Goal: Task Accomplishment & Management: Manage account settings

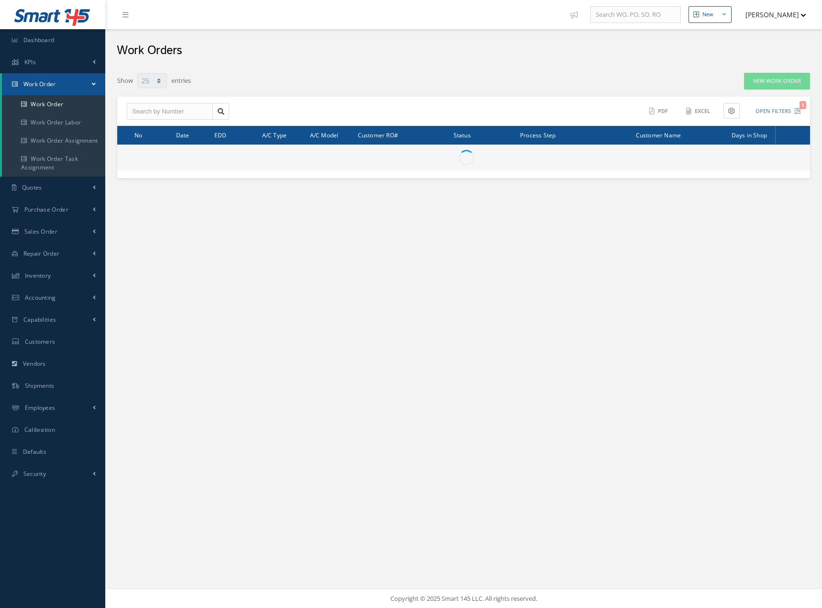
select select "25"
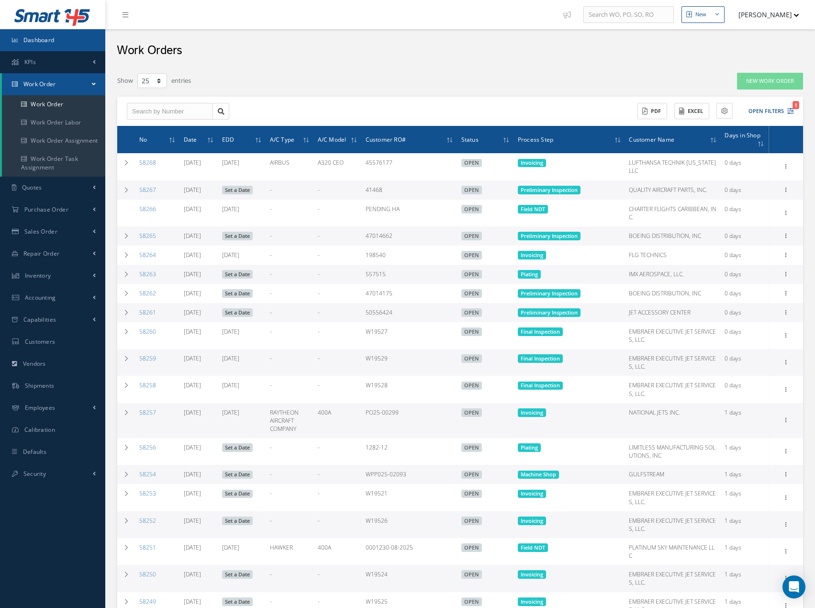
click at [38, 42] on span "Dashboard" at bounding box center [38, 40] width 31 height 8
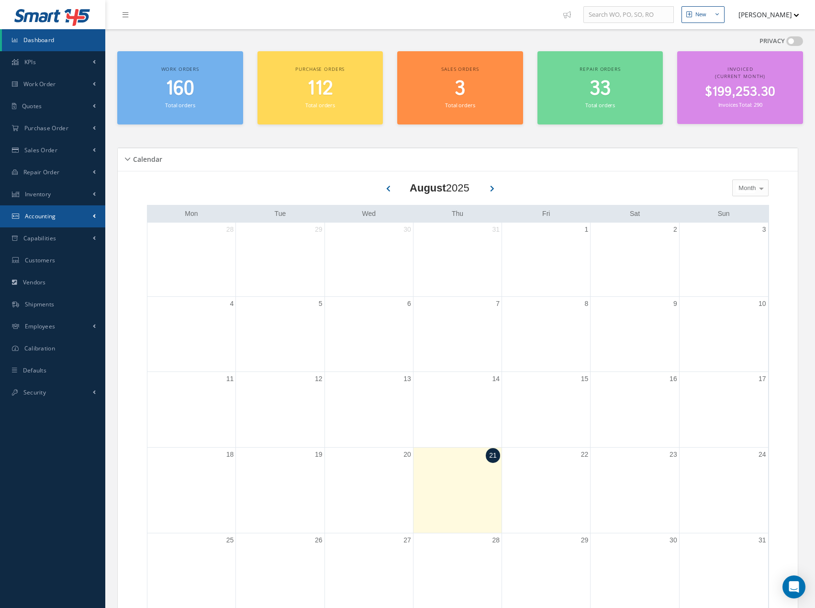
click at [41, 216] on span "Accounting" at bounding box center [40, 216] width 31 height 8
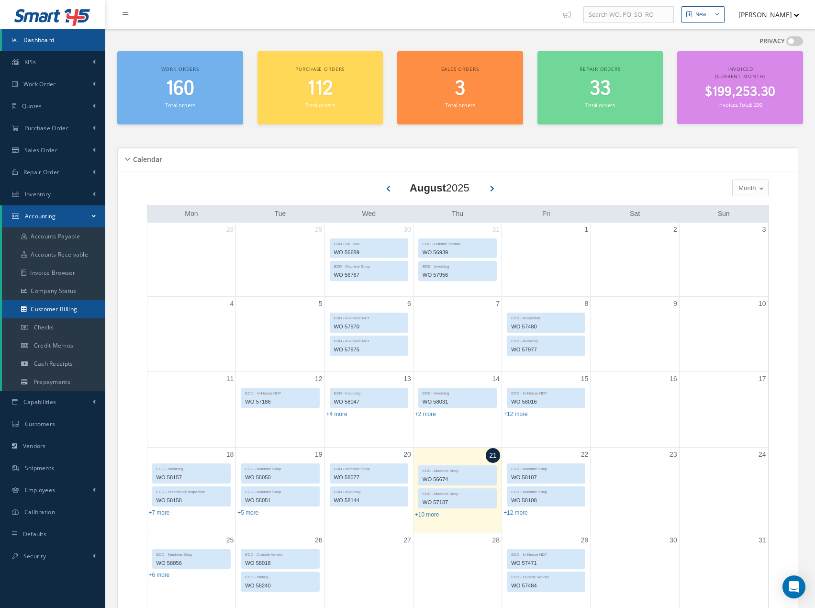
click at [47, 309] on link "Customer Billing" at bounding box center [53, 309] width 103 height 18
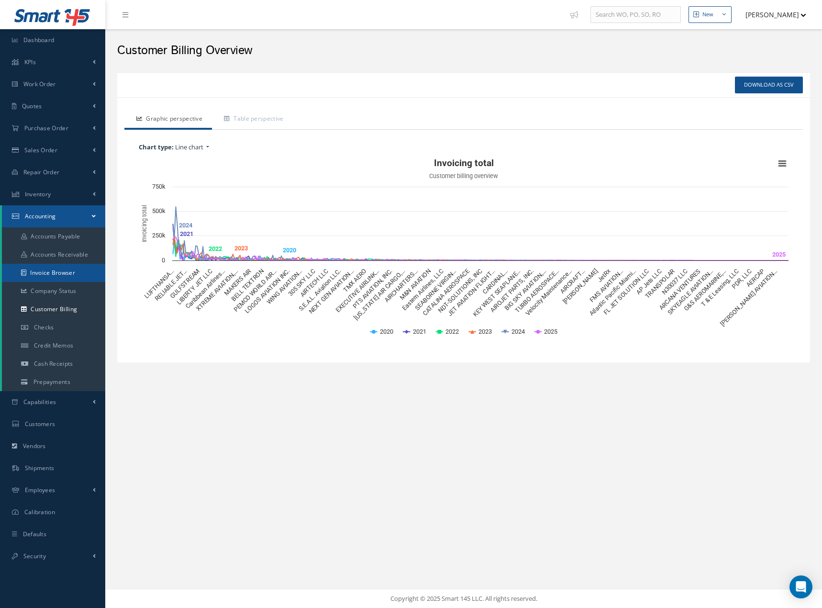
click at [56, 269] on link "Invoice Browser" at bounding box center [53, 273] width 103 height 18
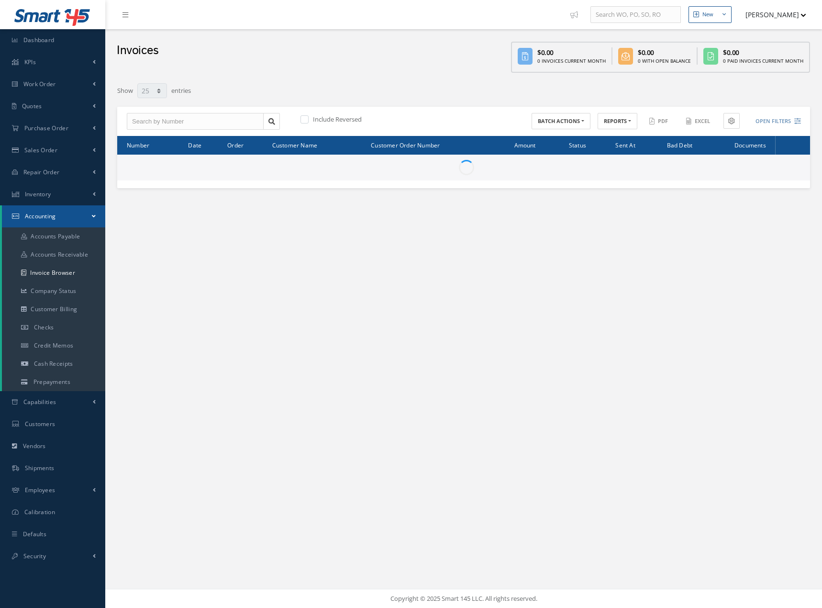
select select "25"
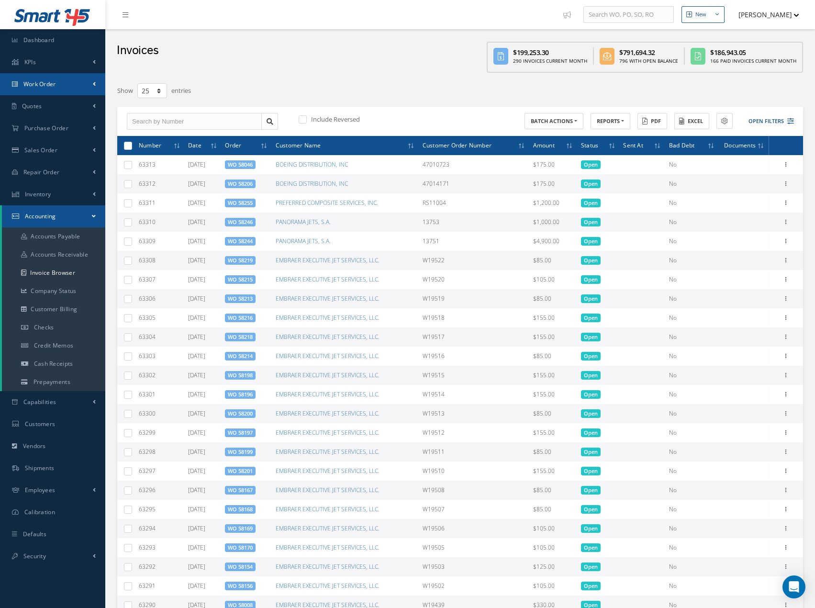
click at [45, 83] on span "Work Order" at bounding box center [39, 84] width 33 height 8
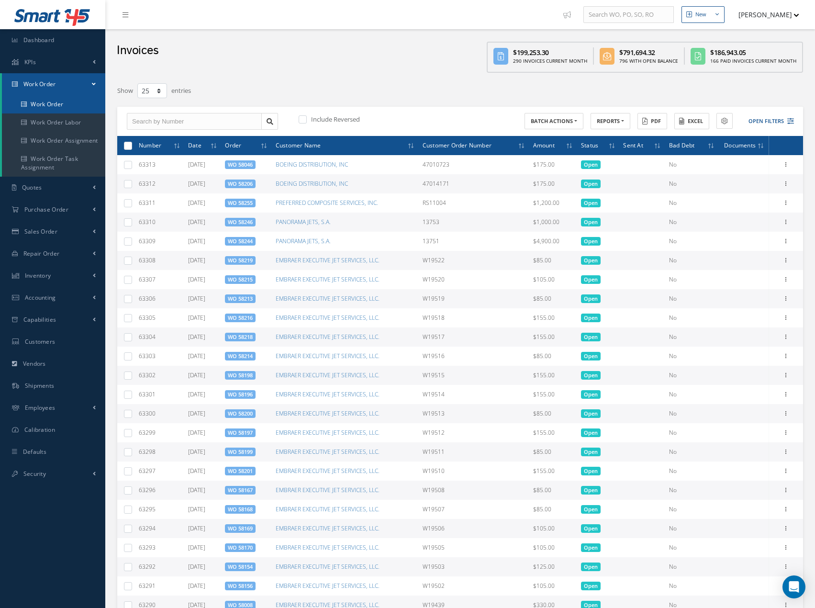
click at [53, 102] on link "Work Order" at bounding box center [53, 104] width 103 height 18
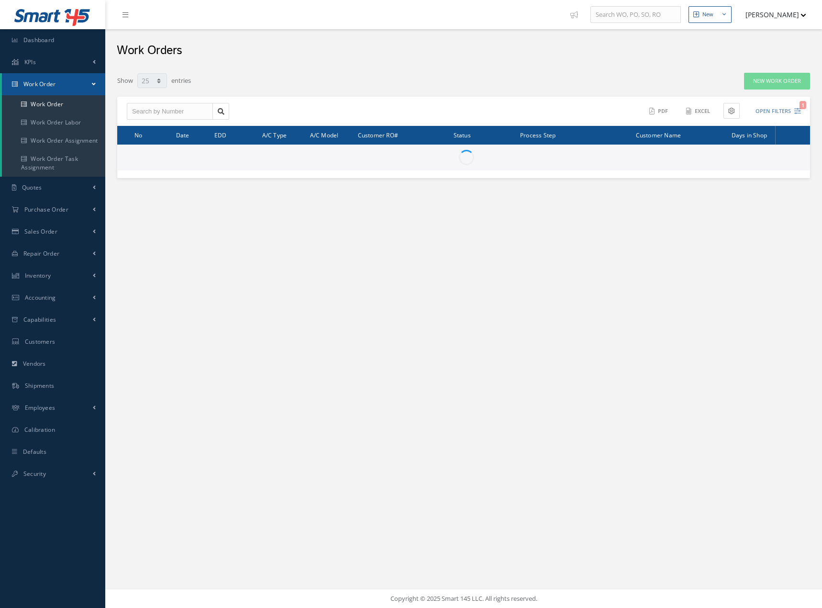
select select "25"
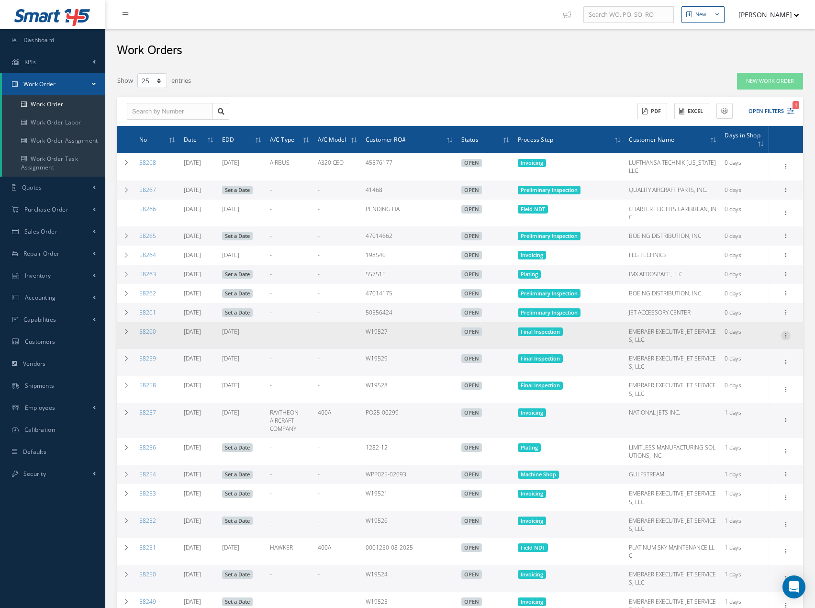
click at [783, 169] on icon at bounding box center [786, 166] width 10 height 8
click at [732, 356] on link "Change Step" at bounding box center [742, 354] width 76 height 12
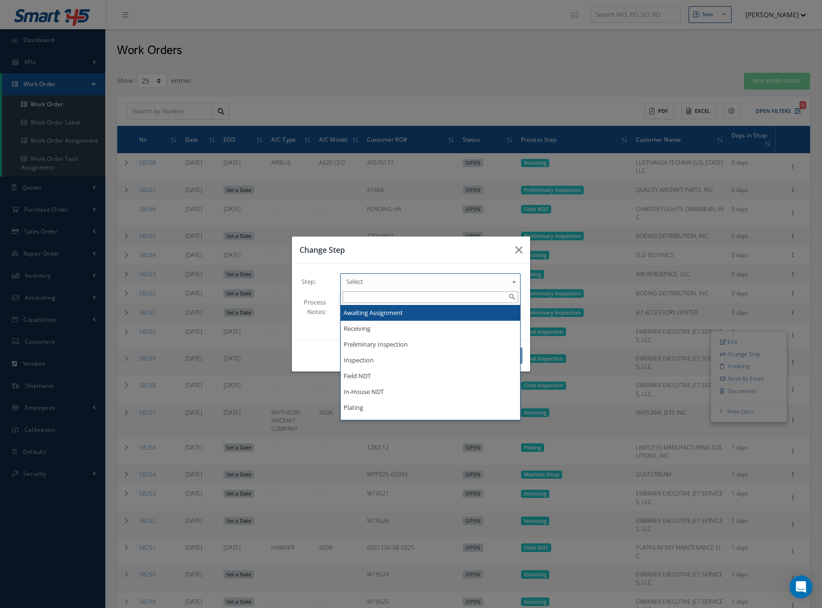
click at [423, 281] on span "Select" at bounding box center [427, 281] width 162 height 11
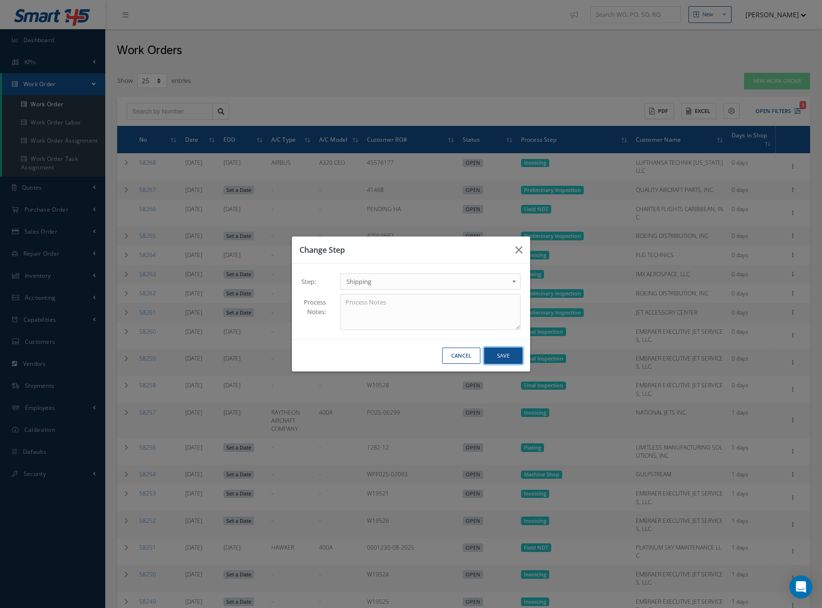
click at [502, 353] on button "Save" at bounding box center [503, 355] width 38 height 17
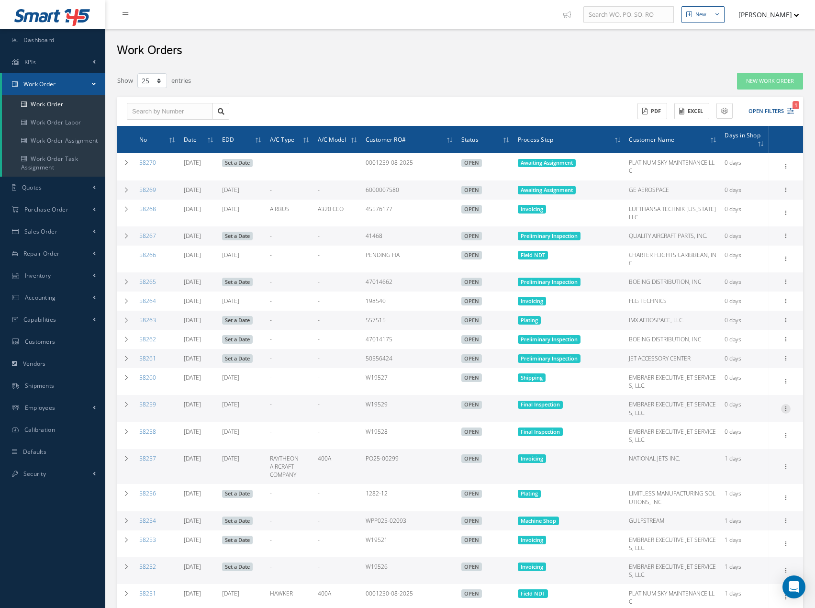
click at [788, 169] on icon at bounding box center [786, 166] width 10 height 8
click at [729, 425] on link "Change Step" at bounding box center [742, 427] width 76 height 12
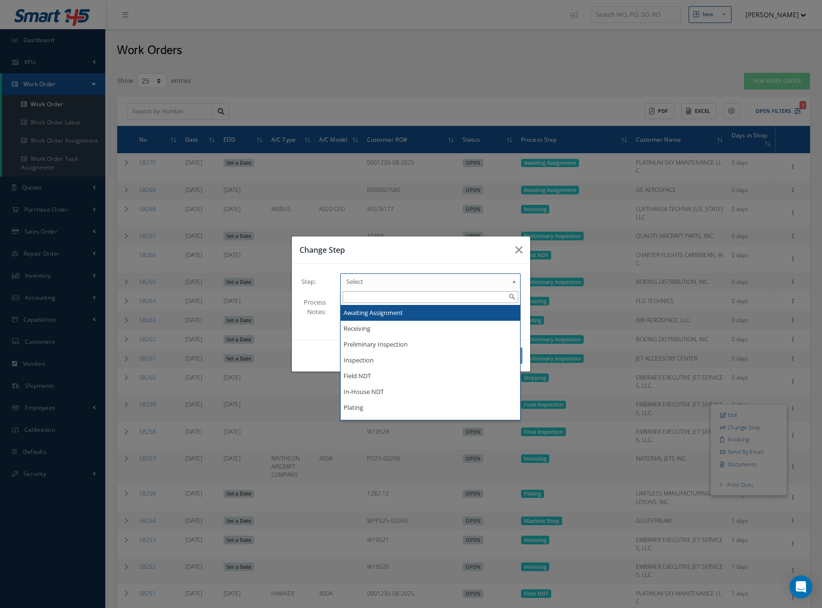
click at [383, 277] on span "Select" at bounding box center [427, 281] width 162 height 11
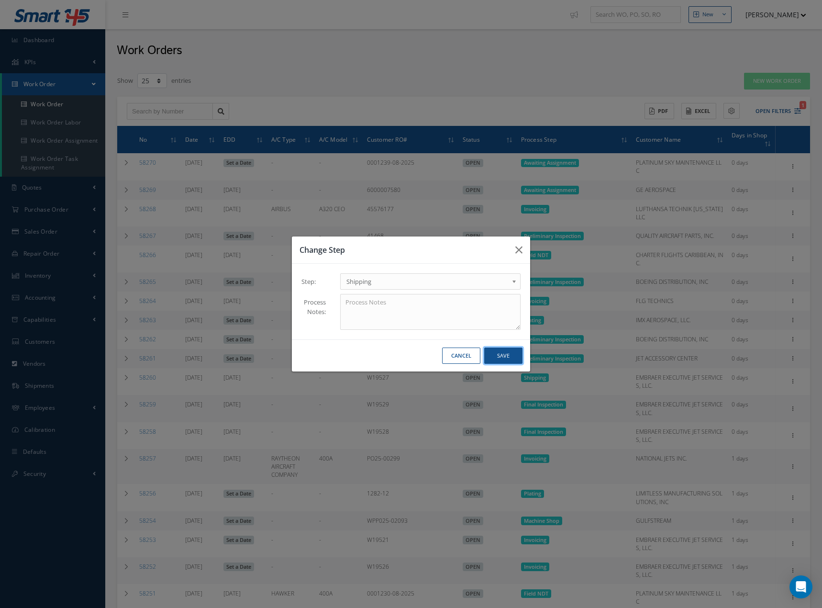
click at [503, 352] on button "Save" at bounding box center [503, 355] width 38 height 17
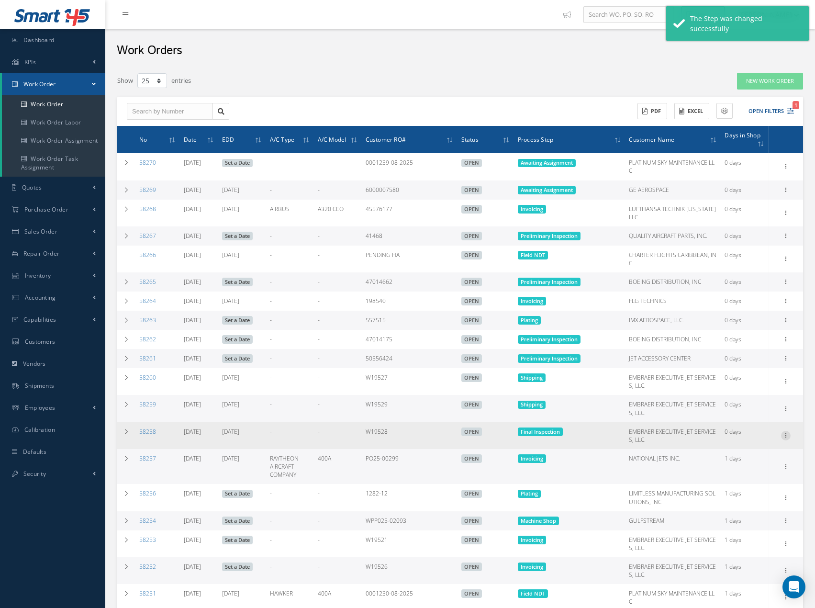
click at [789, 169] on icon at bounding box center [786, 166] width 10 height 8
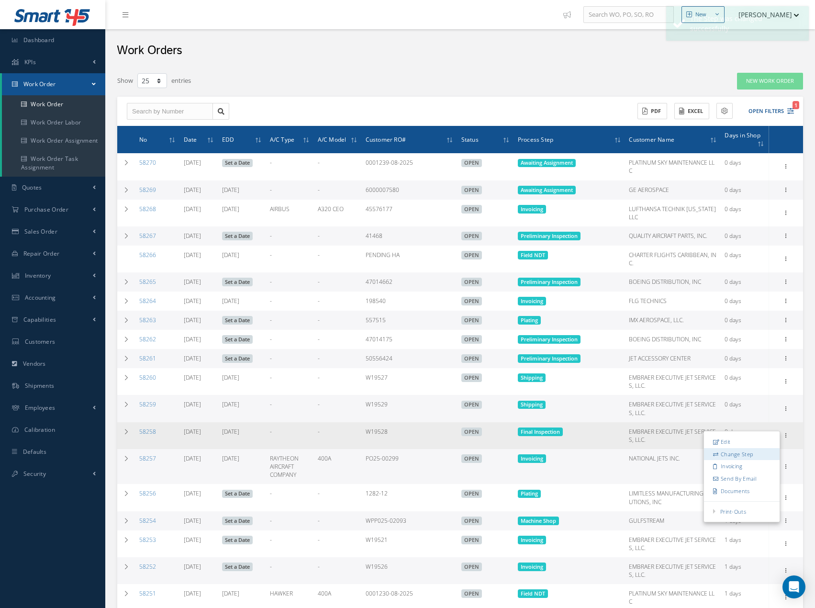
click at [738, 455] on link "Change Step" at bounding box center [742, 454] width 76 height 12
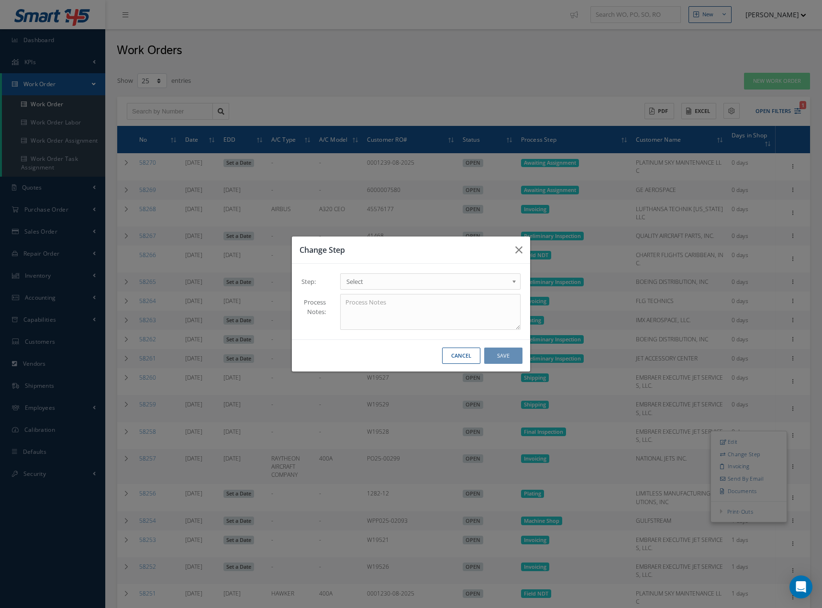
click at [415, 284] on span "Select" at bounding box center [427, 281] width 162 height 11
click at [496, 356] on button "Save" at bounding box center [503, 355] width 38 height 17
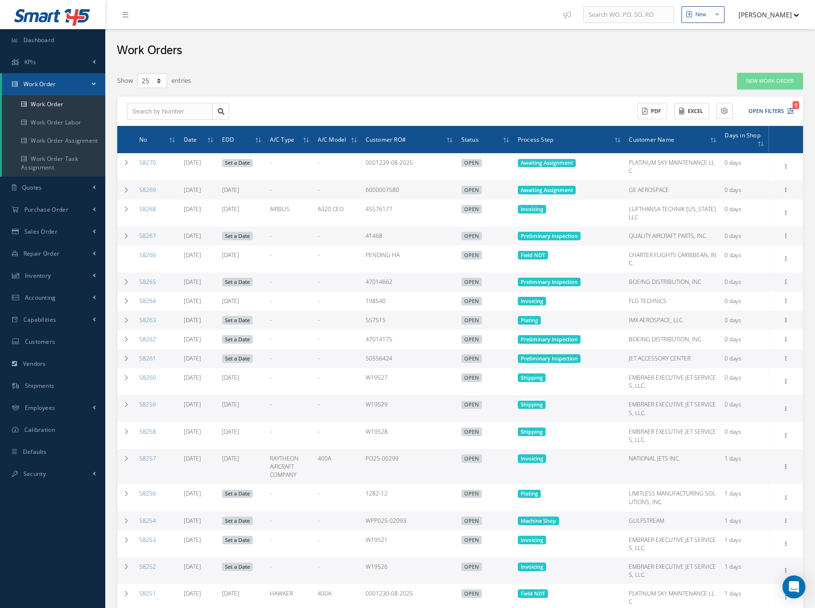
click at [777, 16] on button "[PERSON_NAME]" at bounding box center [764, 14] width 70 height 19
click at [737, 95] on link "Logout" at bounding box center [761, 97] width 77 height 16
